Goal: Check status: Check status

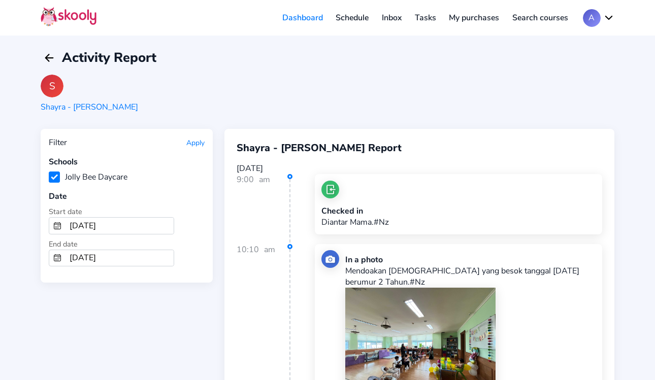
click at [61, 222] on icon "Calendar" at bounding box center [57, 226] width 8 height 8
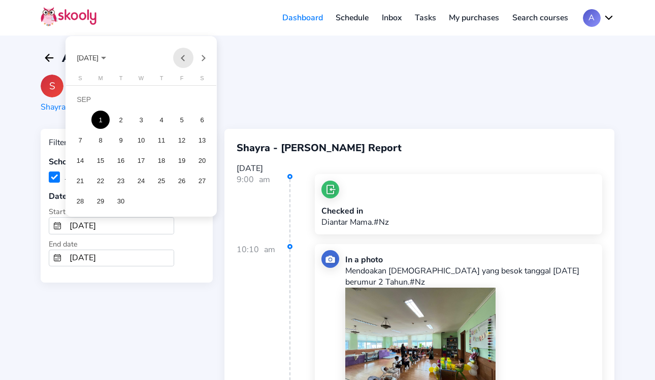
click at [180, 58] on button "Previous month" at bounding box center [183, 58] width 20 height 20
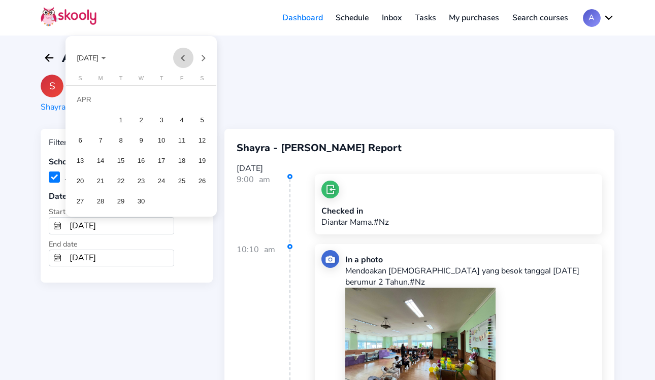
click at [180, 58] on button "Previous month" at bounding box center [183, 58] width 20 height 20
click at [203, 98] on div "1" at bounding box center [202, 99] width 18 height 18
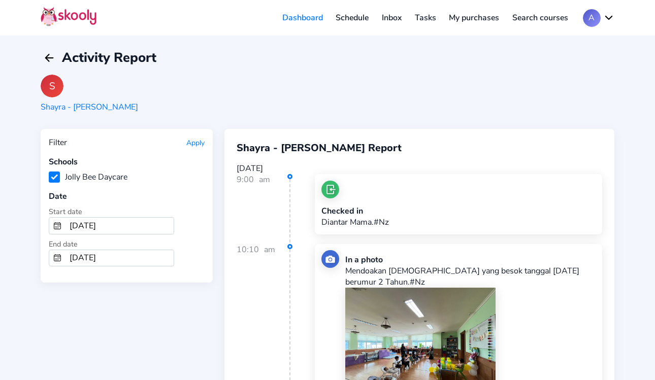
type input "[DATE]"
click at [58, 260] on circle "calendar outline" at bounding box center [58, 260] width 1 height 1
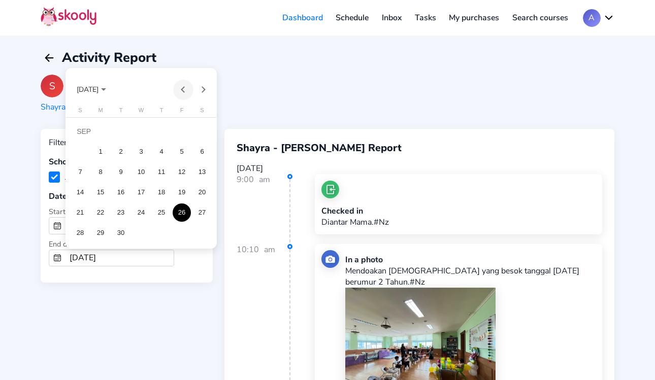
click at [182, 89] on button "Previous month" at bounding box center [183, 90] width 20 height 20
click at [202, 87] on button "Next month" at bounding box center [203, 90] width 20 height 20
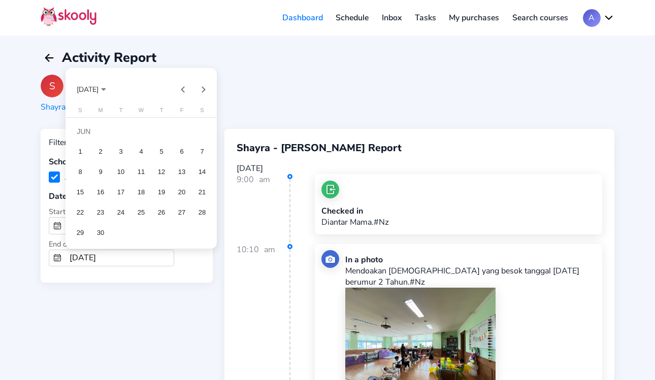
click at [240, 83] on div at bounding box center [327, 190] width 655 height 380
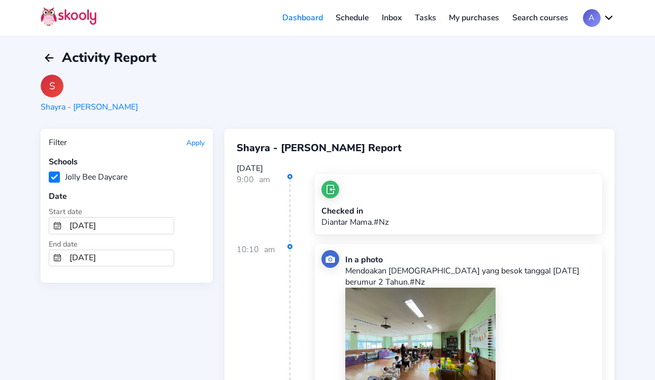
click at [56, 258] on icon "Calendar" at bounding box center [57, 258] width 8 height 8
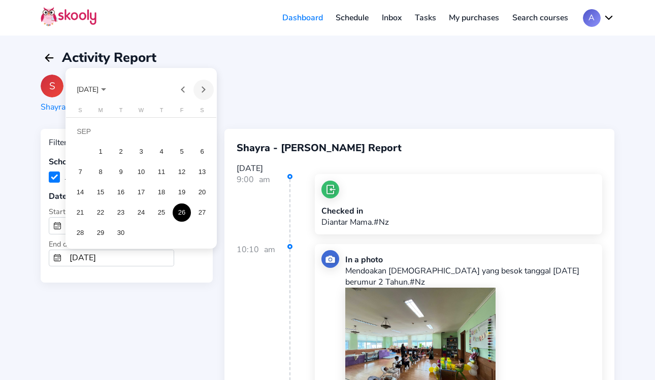
click at [204, 91] on button "Next month" at bounding box center [203, 90] width 20 height 20
click at [184, 89] on button "Previous month" at bounding box center [183, 90] width 20 height 20
click at [254, 106] on div at bounding box center [327, 190] width 655 height 380
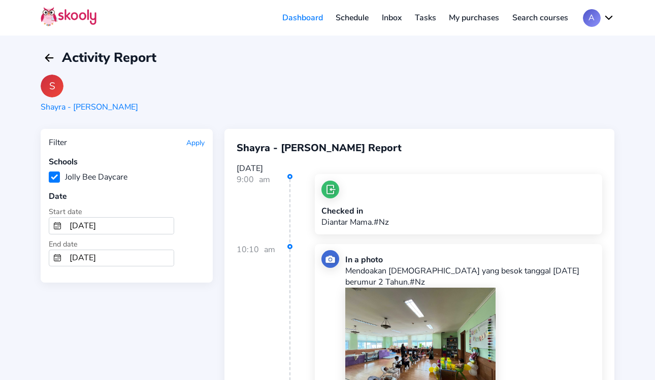
click at [195, 143] on button "Apply" at bounding box center [195, 143] width 18 height 10
click at [60, 259] on icon "Calendar" at bounding box center [57, 258] width 8 height 8
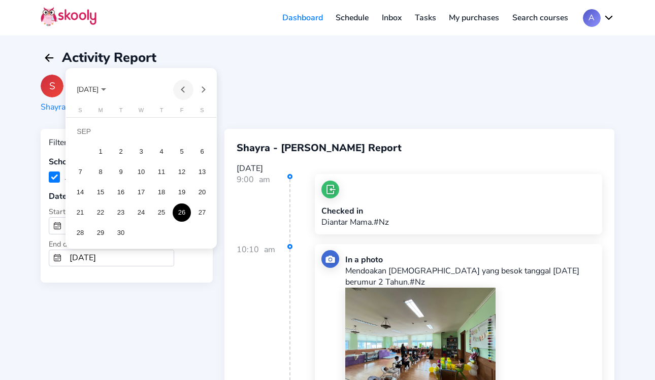
click at [183, 90] on button "Previous month" at bounding box center [183, 90] width 20 height 20
click at [243, 65] on div at bounding box center [327, 190] width 655 height 380
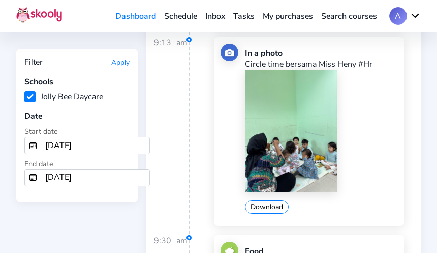
scroll to position [14336, 0]
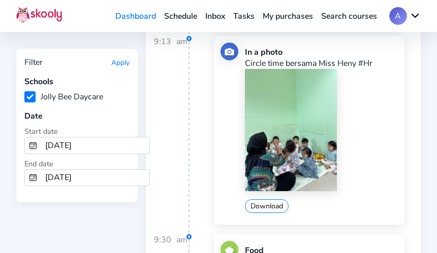
click at [308, 146] on img at bounding box center [291, 130] width 92 height 122
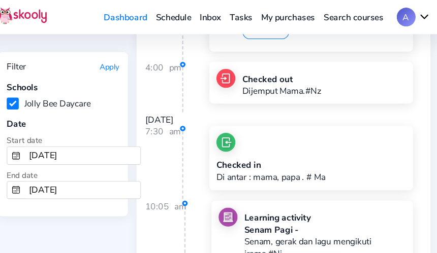
scroll to position [60170, 0]
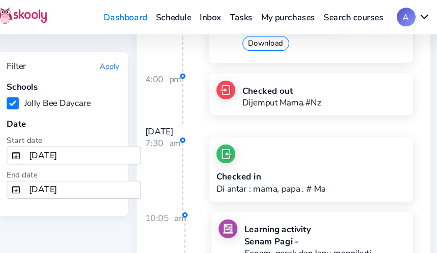
click at [35, 147] on icon "Calendar" at bounding box center [33, 146] width 8 height 8
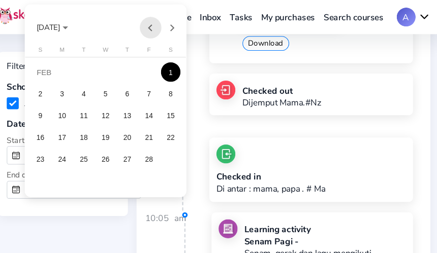
click at [157, 25] on button "Previous month" at bounding box center [159, 26] width 20 height 20
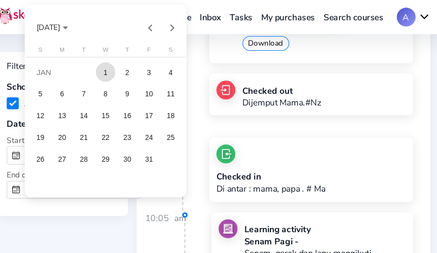
click at [120, 67] on div "1" at bounding box center [117, 67] width 18 height 18
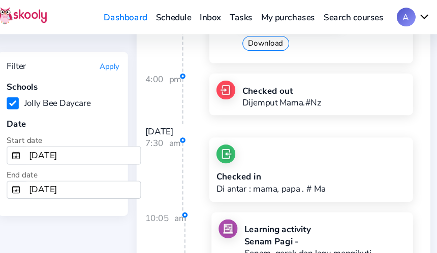
type input "[DATE]"
click at [123, 59] on button "Apply" at bounding box center [120, 63] width 18 height 10
click at [122, 64] on button "Apply" at bounding box center [120, 63] width 18 height 10
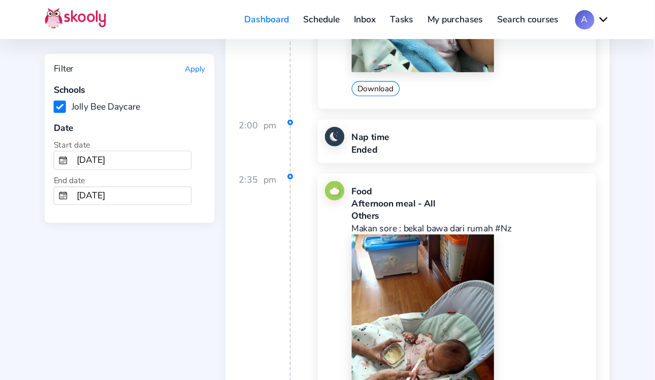
scroll to position [60480, 0]
